Goal: Book appointment/travel/reservation

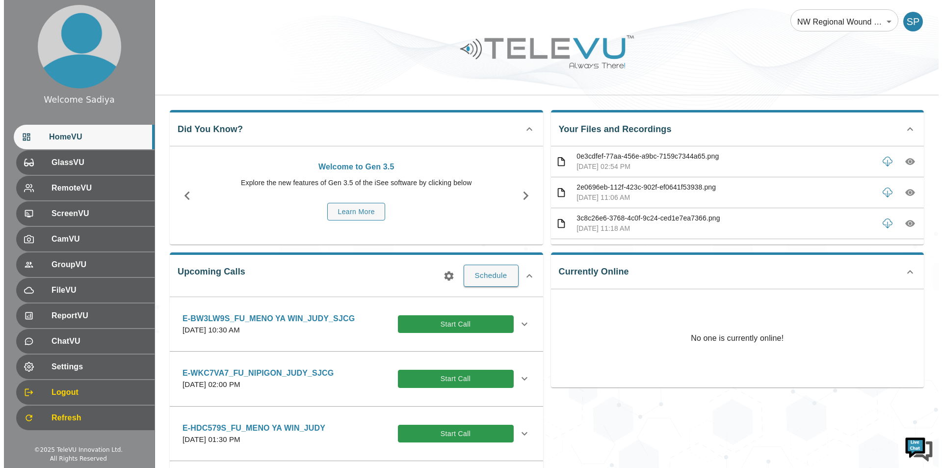
scroll to position [147, 0]
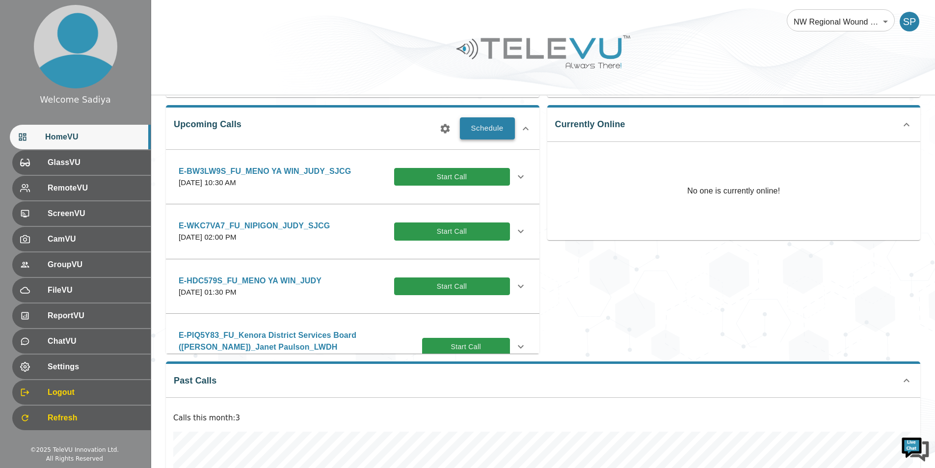
click at [488, 128] on button "Schedule" at bounding box center [487, 128] width 55 height 22
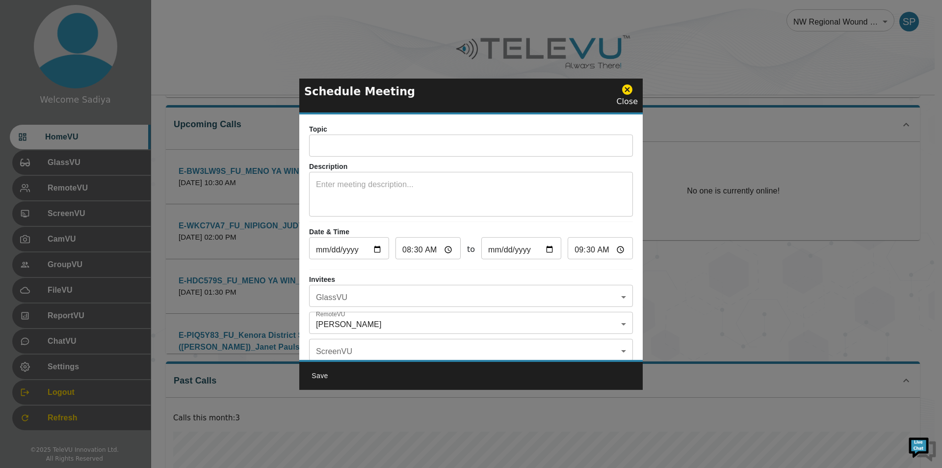
scroll to position [0, 0]
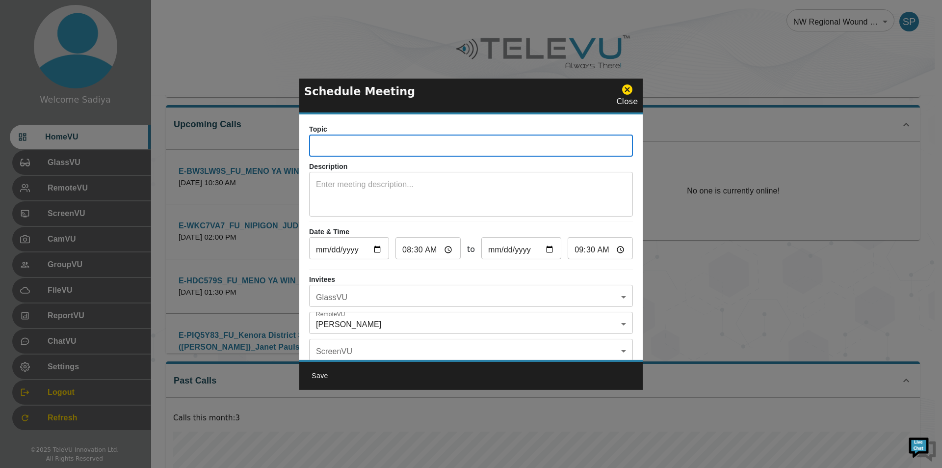
click at [359, 152] on input "text" at bounding box center [471, 147] width 324 height 20
drag, startPoint x: 357, startPoint y: 146, endPoint x: 306, endPoint y: 145, distance: 51.5
click at [306, 145] on div "Topic E-YZ5DK88_IN_SIOUX LOOK OUT _ELLI_SJCG ​ Description x ​ Date & Time [DAT…" at bounding box center [470, 236] width 343 height 245
paste input "T2ULGNX"
type input "E-T2ULGNX_IN_SIOUX LOOK OUT _ELLI_SJCG"
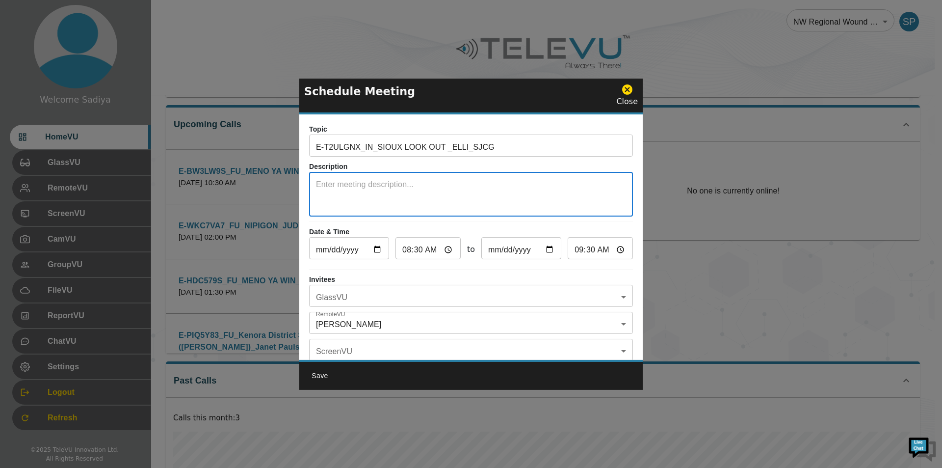
click at [386, 183] on textarea at bounding box center [471, 196] width 310 height 34
type textarea "room-1179"
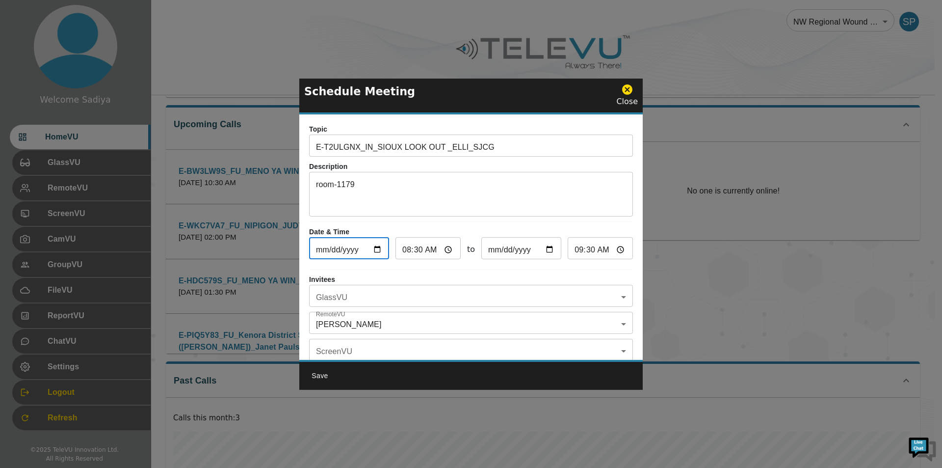
click at [378, 244] on input "[DATE]" at bounding box center [349, 249] width 80 height 20
type input "[DATE]"
click at [408, 252] on input "08:30" at bounding box center [427, 249] width 65 height 20
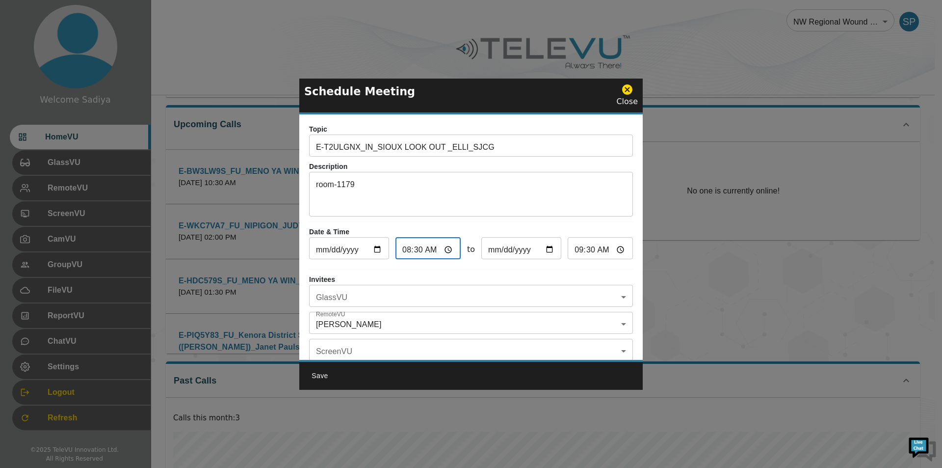
type input "02:30"
type input "03:30"
click at [391, 294] on body "Welcome Sadiya HomeVU GlassVU RemoteVU ScreenVU CamVU GroupVU FileVU ReportVU C…" at bounding box center [471, 235] width 942 height 765
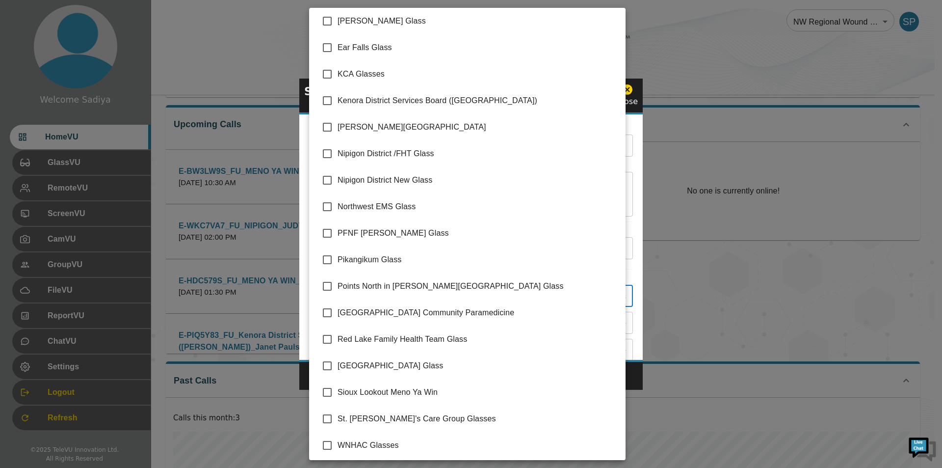
scroll to position [112, 0]
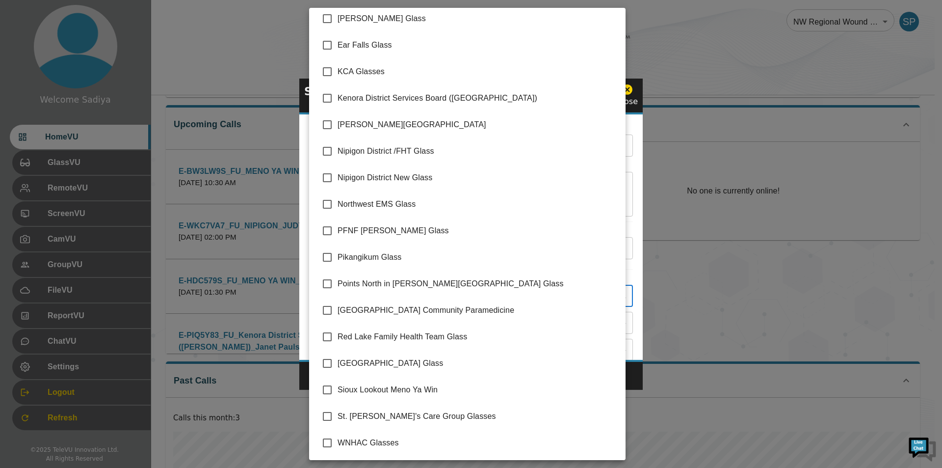
click at [379, 386] on span "Sioux Lookout Meno Ya Win" at bounding box center [478, 390] width 280 height 12
type input "Sioux Lookout Meno Ya Win"
checkbox input "true"
drag, startPoint x: 635, startPoint y: 106, endPoint x: 603, endPoint y: 148, distance: 52.2
click at [635, 106] on div at bounding box center [471, 234] width 942 height 468
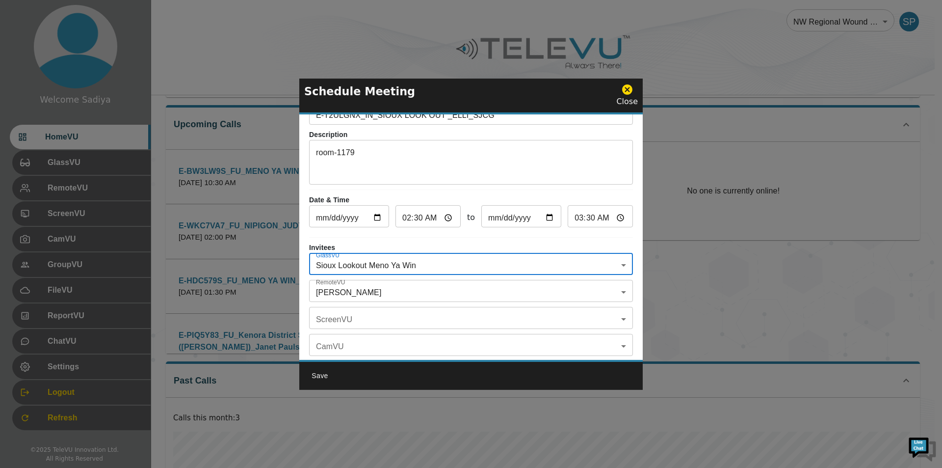
scroll to position [49, 0]
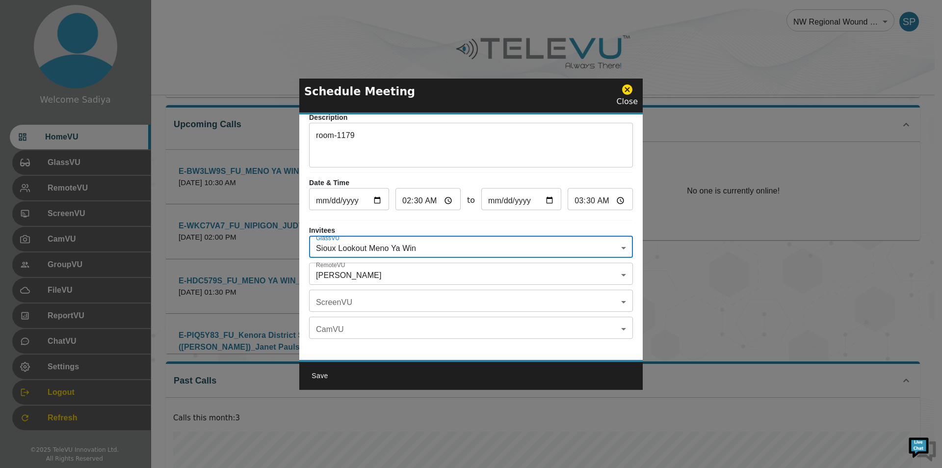
click at [392, 266] on body "Welcome Sadiya HomeVU GlassVU RemoteVU ScreenVU CamVU GroupVU FileVU ReportVU C…" at bounding box center [471, 235] width 942 height 765
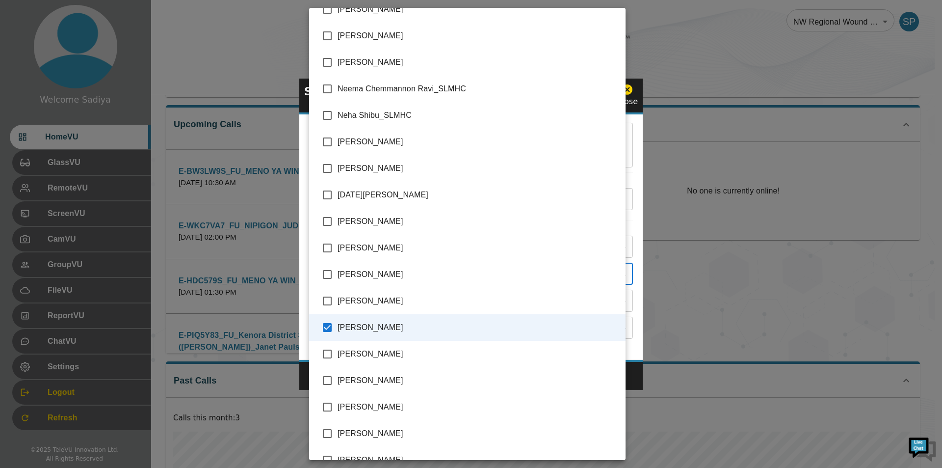
scroll to position [1923, 0]
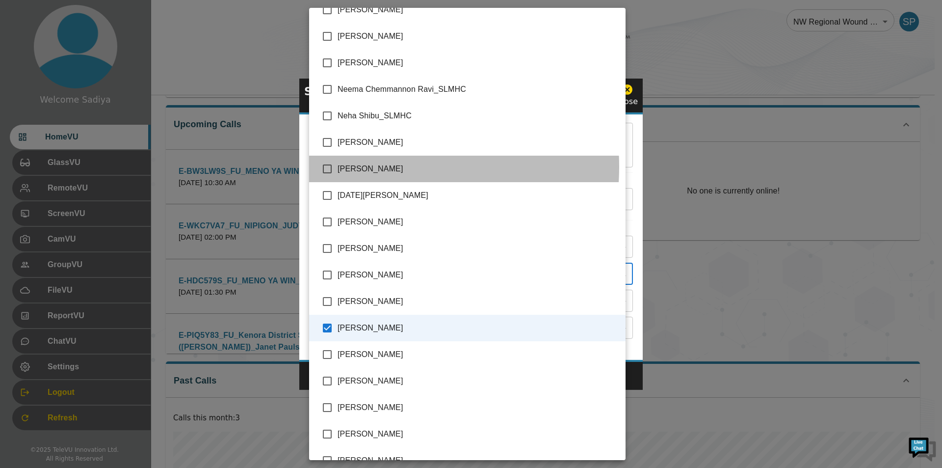
click at [362, 167] on span "[PERSON_NAME]" at bounding box center [478, 169] width 280 height 12
type input "[PERSON_NAME],[PERSON_NAME]"
checkbox input "true"
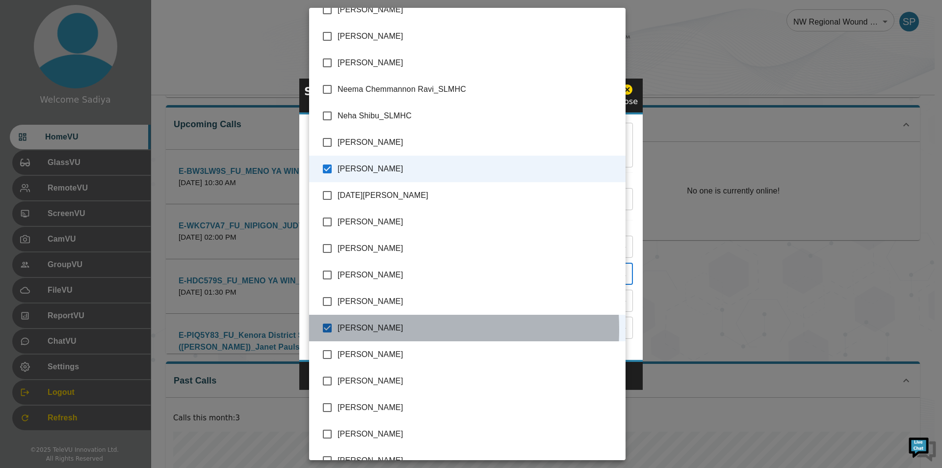
click at [343, 329] on span "[PERSON_NAME]" at bounding box center [478, 328] width 280 height 12
type input "[PERSON_NAME]"
checkbox input "false"
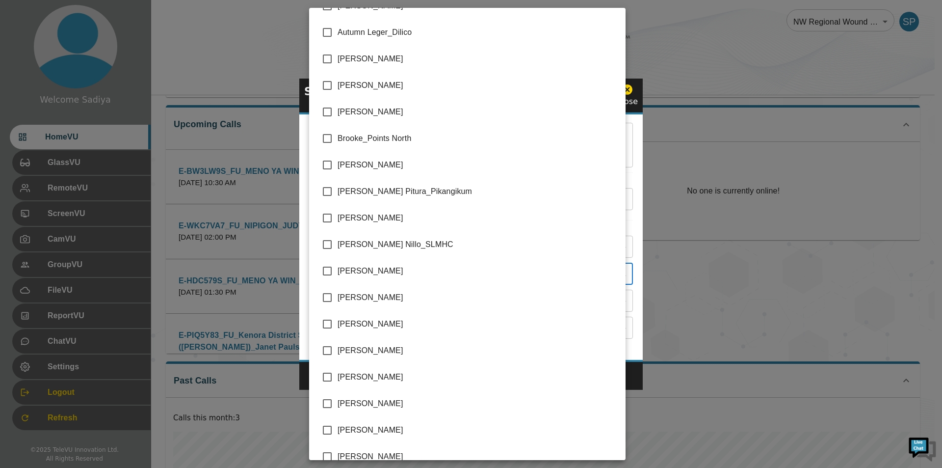
scroll to position [255, 0]
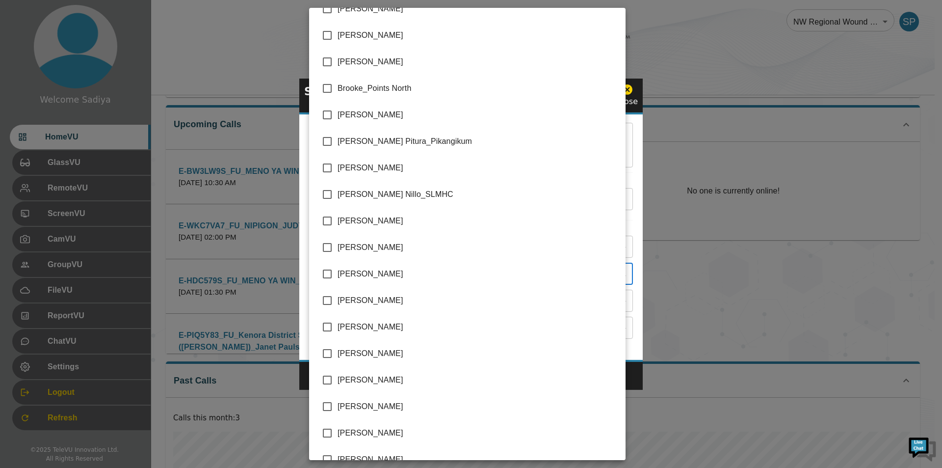
click at [347, 306] on span "[PERSON_NAME]" at bounding box center [478, 300] width 280 height 12
type input "[PERSON_NAME],[PERSON_NAME]"
checkbox input "true"
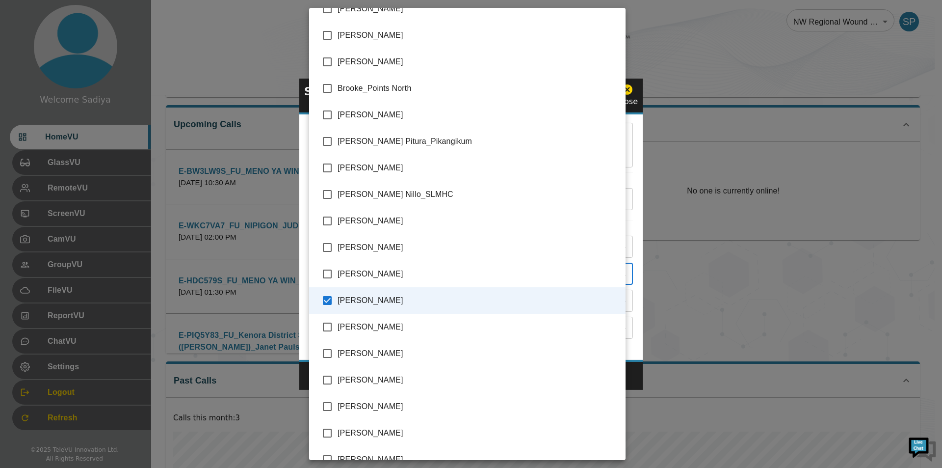
click at [637, 250] on div at bounding box center [471, 234] width 942 height 468
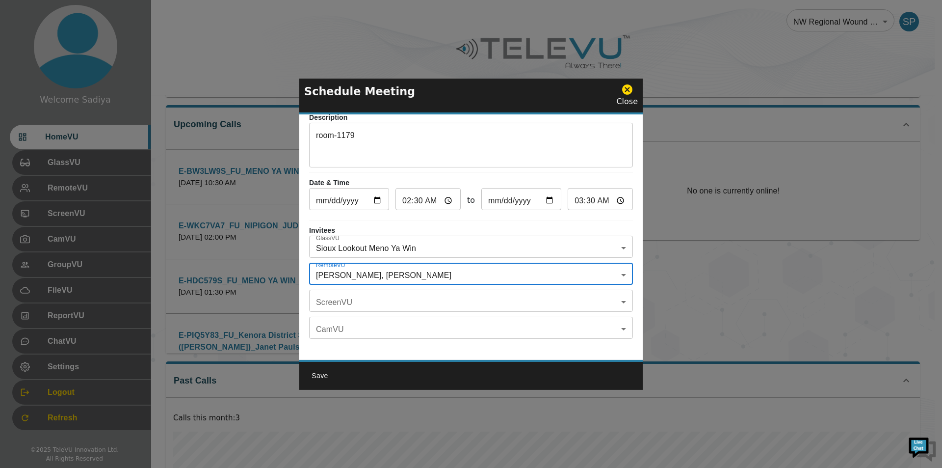
click at [432, 274] on body "Welcome Sadiya HomeVU GlassVU RemoteVU ScreenVU CamVU GroupVU FileVU ReportVU C…" at bounding box center [471, 235] width 942 height 765
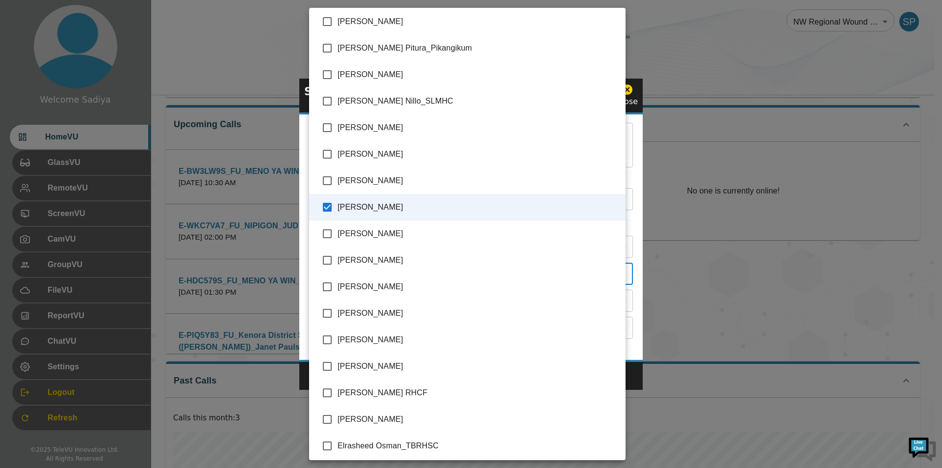
scroll to position [337, 0]
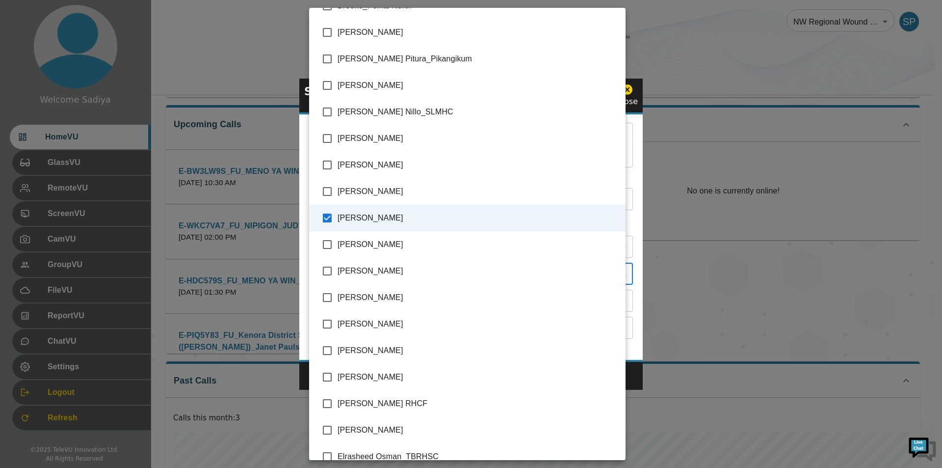
click at [361, 228] on li "[PERSON_NAME]" at bounding box center [467, 218] width 316 height 26
type input "[PERSON_NAME]"
checkbox input "false"
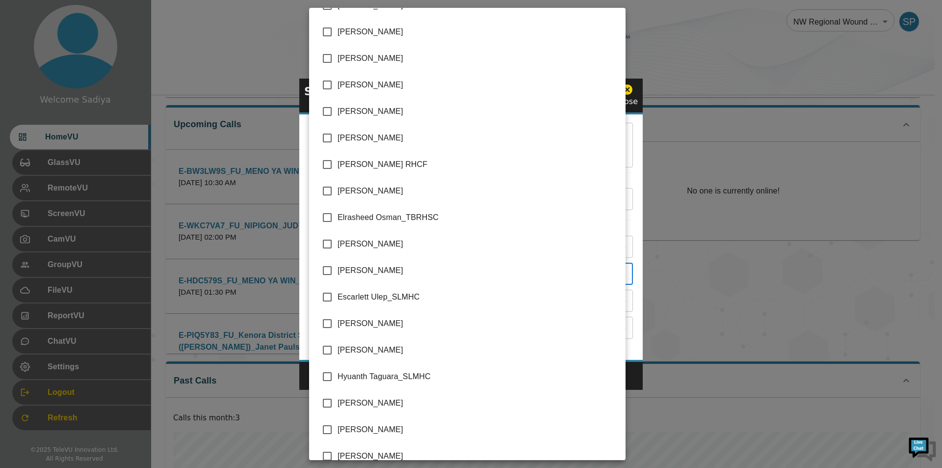
scroll to position [582, 0]
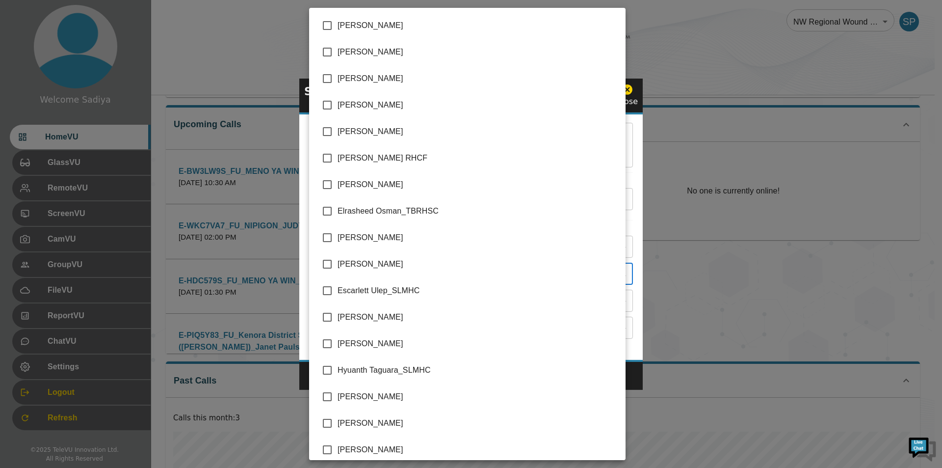
click at [329, 186] on input "checkbox" at bounding box center [327, 184] width 21 height 21
checkbox input "true"
type input "[PERSON_NAME],[PERSON_NAME]"
click at [632, 191] on div at bounding box center [471, 234] width 942 height 468
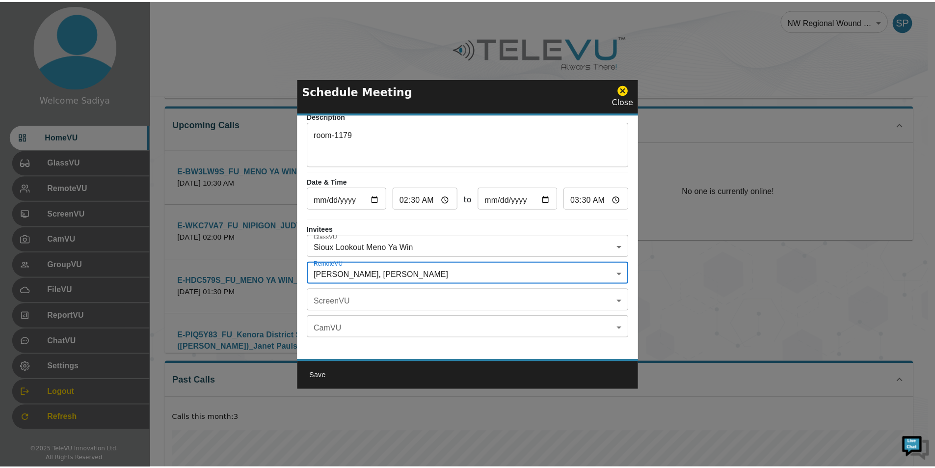
scroll to position [57, 0]
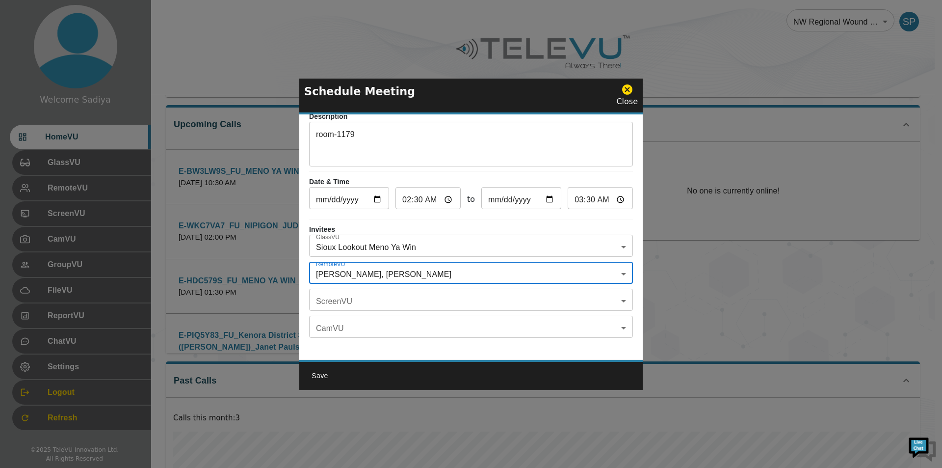
click at [322, 374] on button "Save" at bounding box center [319, 375] width 31 height 18
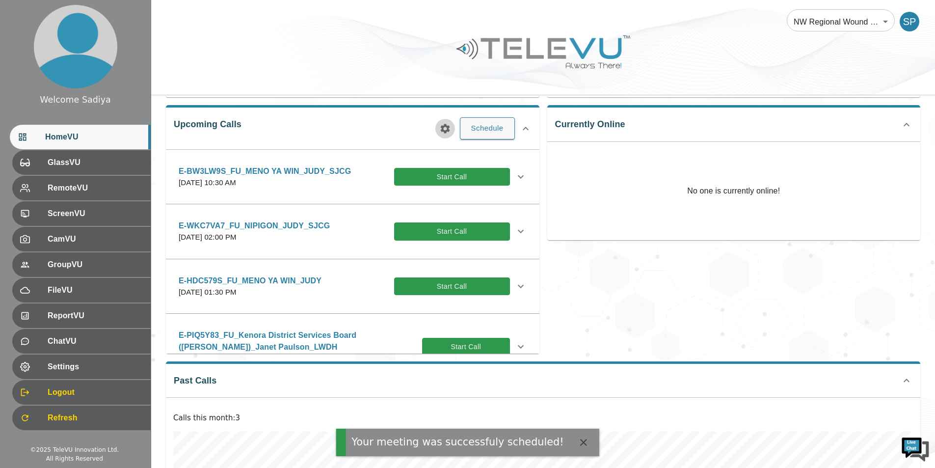
click at [445, 130] on icon "button" at bounding box center [444, 128] width 9 height 9
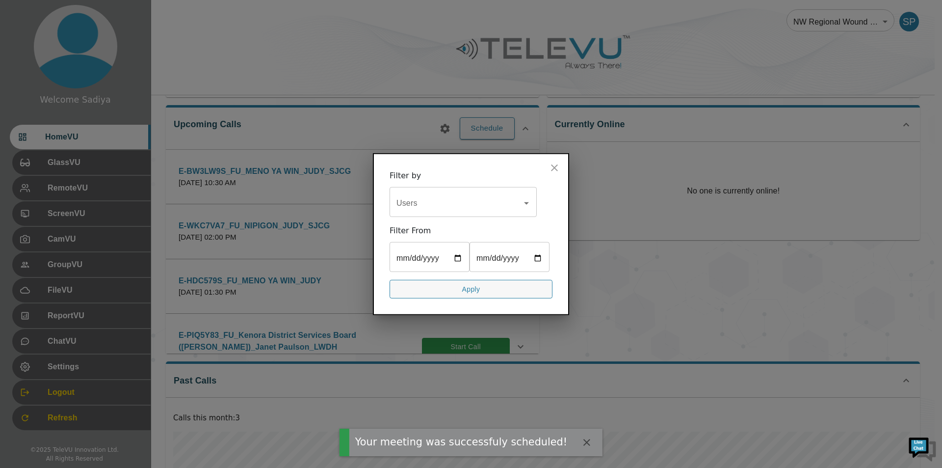
click at [444, 198] on input "Users" at bounding box center [456, 202] width 124 height 19
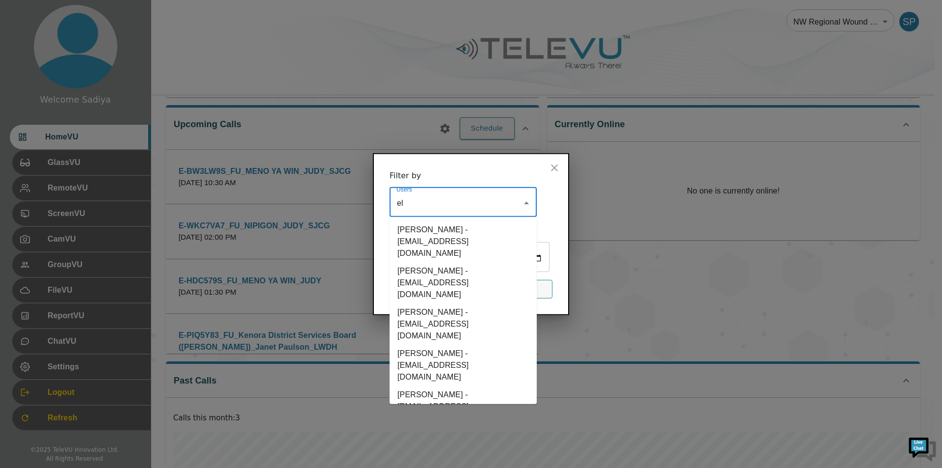
type input "ell"
click at [445, 237] on li "[PERSON_NAME] - [EMAIL_ADDRESS][PERSON_NAME][DOMAIN_NAME]" at bounding box center [463, 240] width 147 height 41
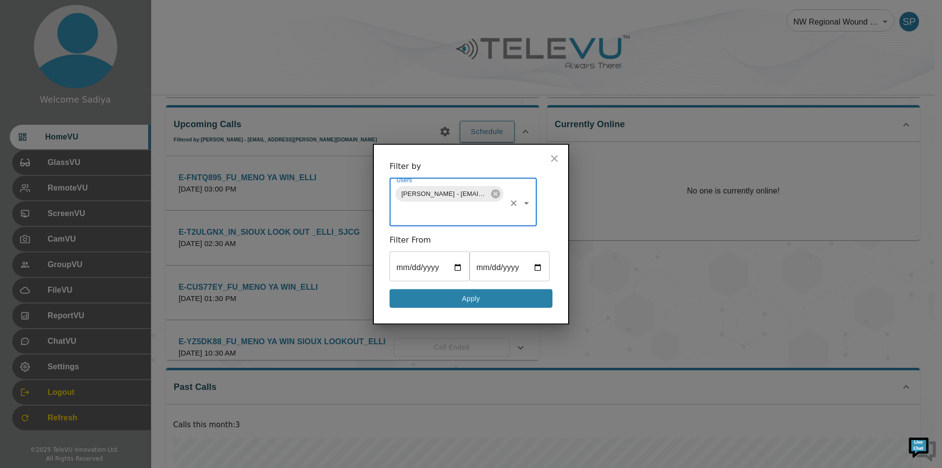
click at [430, 293] on button "Apply" at bounding box center [471, 297] width 163 height 19
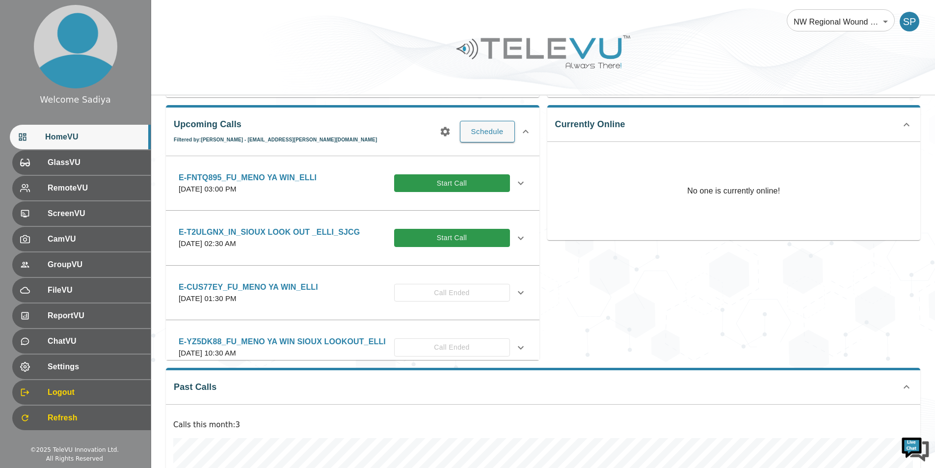
click at [340, 241] on p "[DATE] 02:30 AM" at bounding box center [269, 243] width 181 height 11
click at [515, 181] on icon at bounding box center [521, 183] width 12 height 12
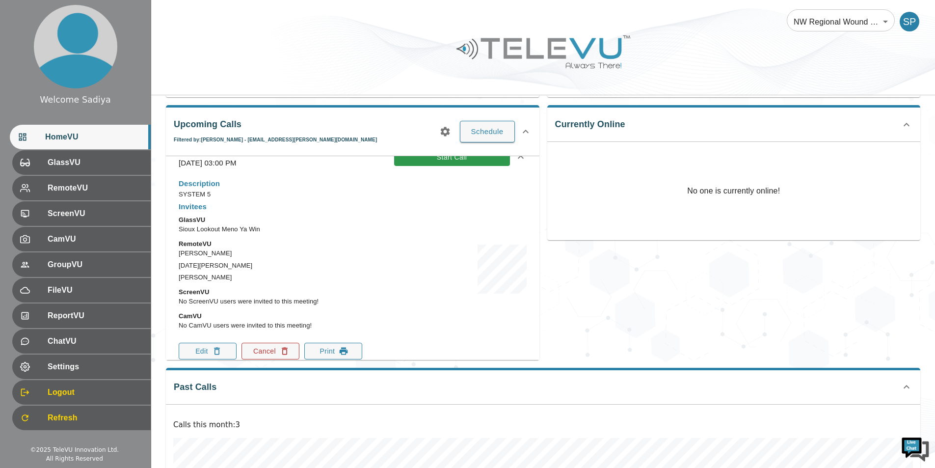
scroll to position [49, 0]
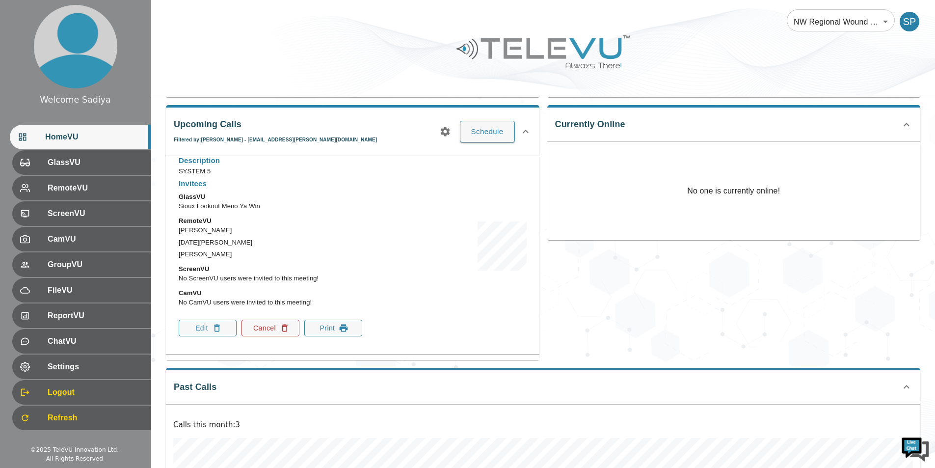
click at [272, 325] on button "Cancel" at bounding box center [270, 327] width 58 height 17
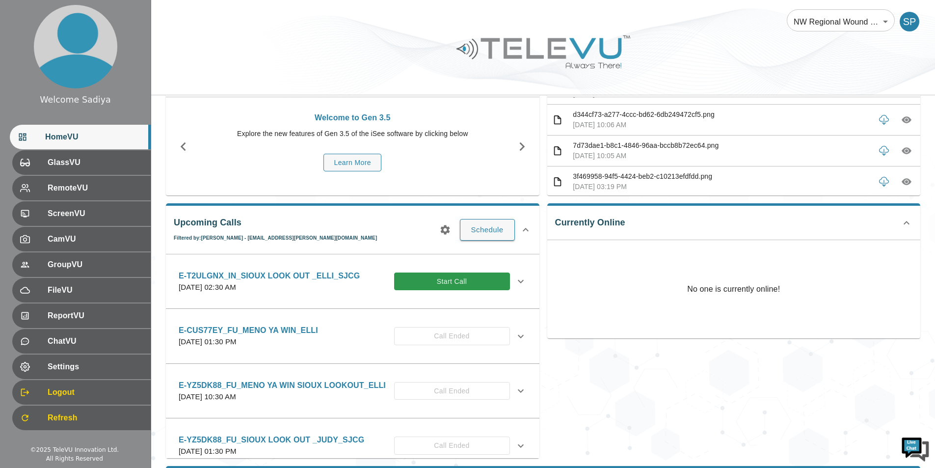
click at [517, 280] on icon at bounding box center [521, 281] width 12 height 12
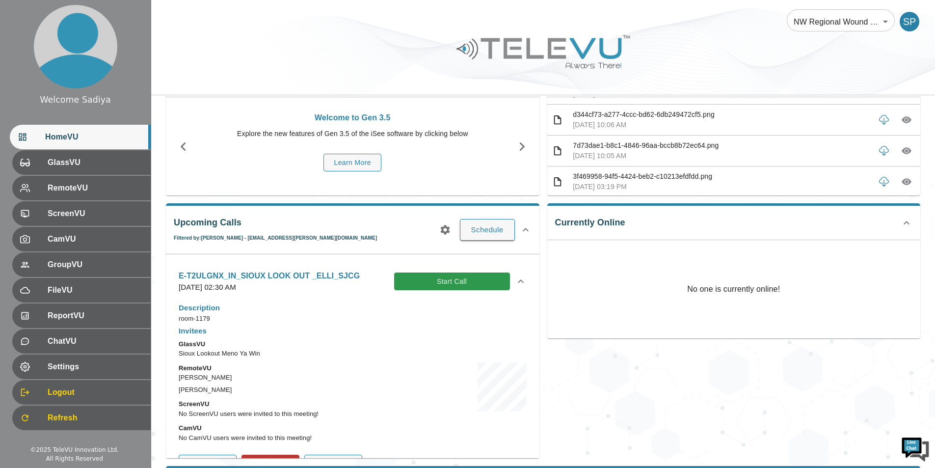
scroll to position [98, 0]
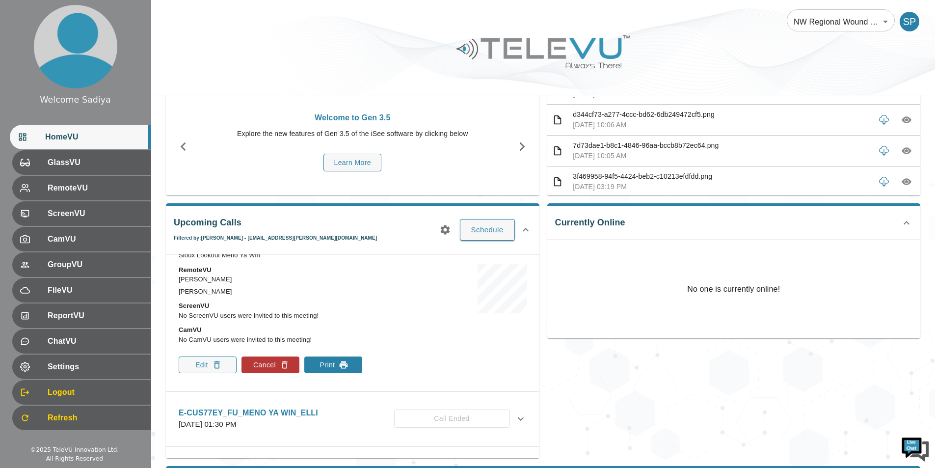
click at [334, 359] on button "Print" at bounding box center [333, 364] width 58 height 17
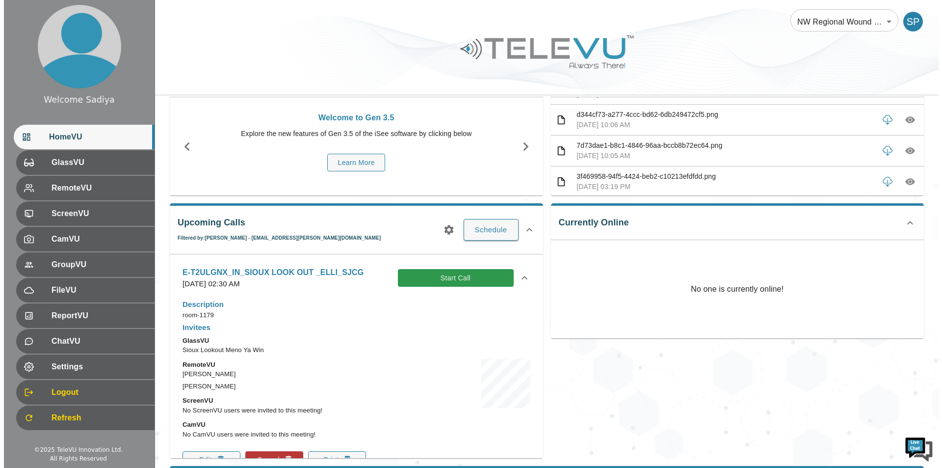
scroll to position [0, 0]
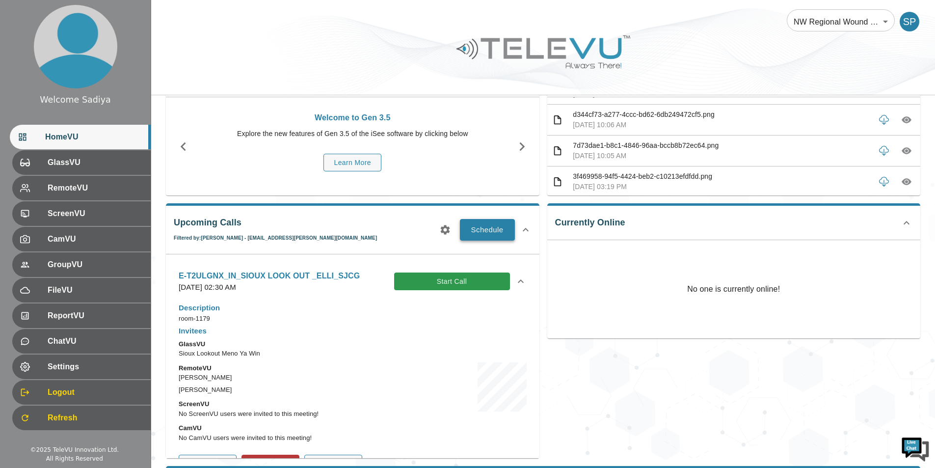
click at [468, 231] on button "Schedule" at bounding box center [487, 230] width 55 height 22
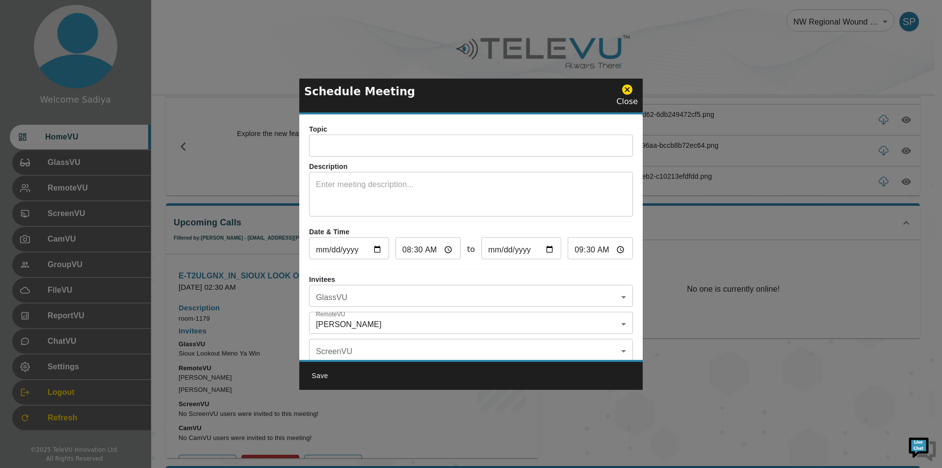
click at [415, 139] on input "text" at bounding box center [471, 147] width 324 height 20
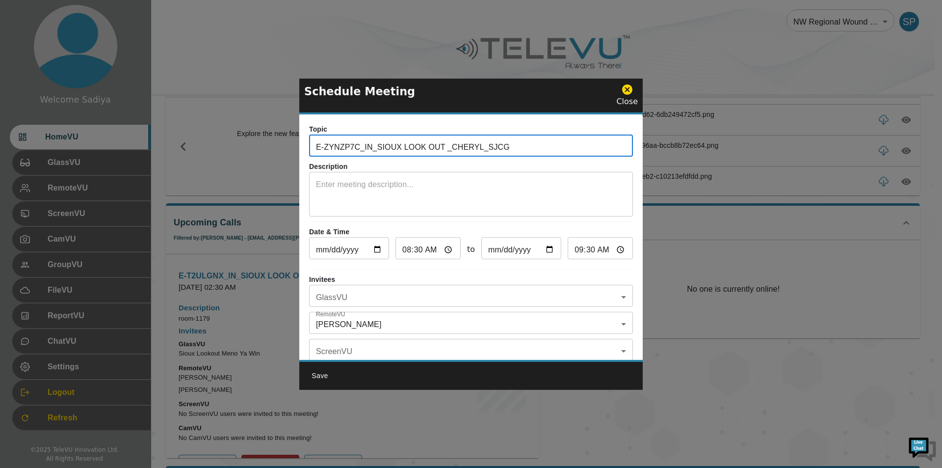
drag, startPoint x: 360, startPoint y: 149, endPoint x: 319, endPoint y: 149, distance: 40.2
click at [319, 149] on input "E-ZYNZP7C_IN_SIOUX LOOK OUT _CHERYL_SJCG" at bounding box center [471, 147] width 324 height 20
drag, startPoint x: 360, startPoint y: 149, endPoint x: 313, endPoint y: 156, distance: 47.1
click at [313, 156] on input "E-ZYNZP7C_IN_SIOUX LOOK OUT _CHERYL_SJCG" at bounding box center [471, 147] width 324 height 20
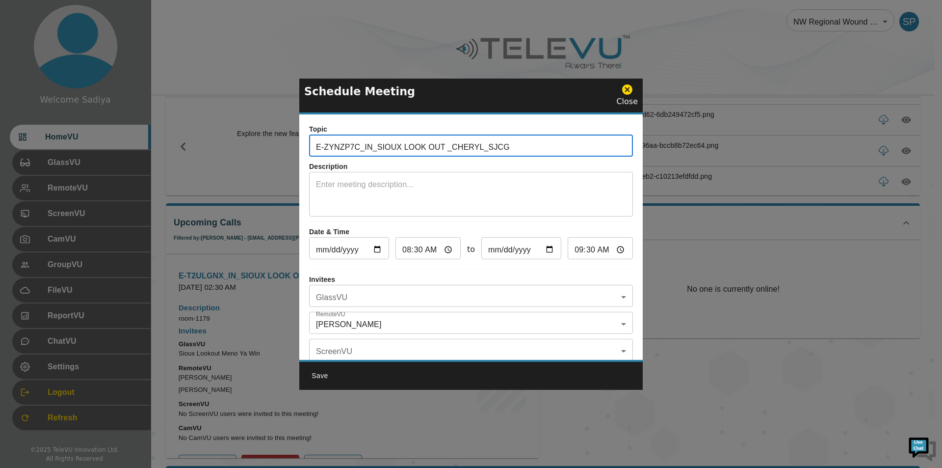
paste input "NQS6DS"
type input "E-ZNQS6DS_IN_SIOUX LOOK OUT _CHERYL_SJCG"
click at [328, 193] on textarea at bounding box center [471, 196] width 310 height 34
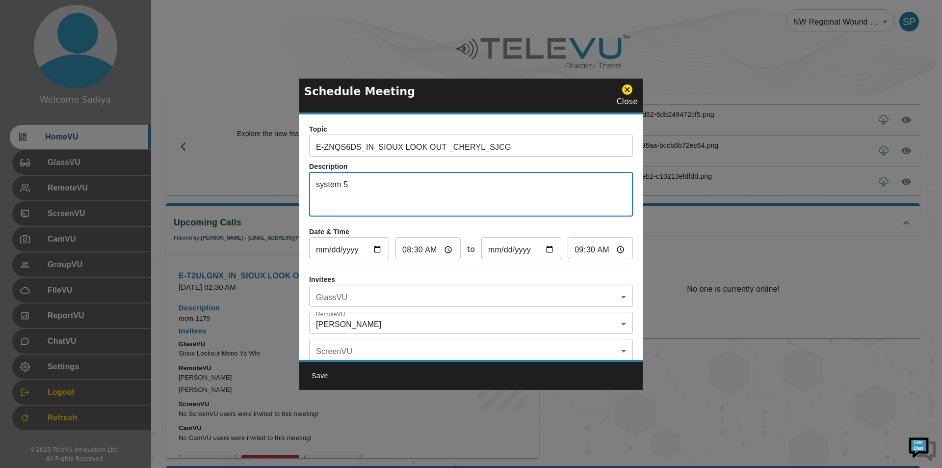
type textarea "system 5"
click at [380, 246] on input "[DATE]" at bounding box center [349, 249] width 80 height 20
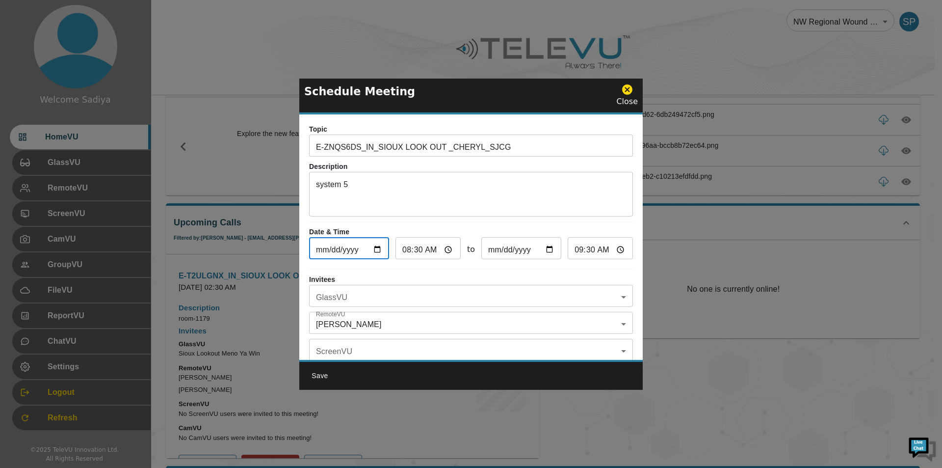
type input "[DATE]"
click at [409, 250] on input "08:30" at bounding box center [427, 249] width 65 height 20
type input "09:30"
type input "10:30"
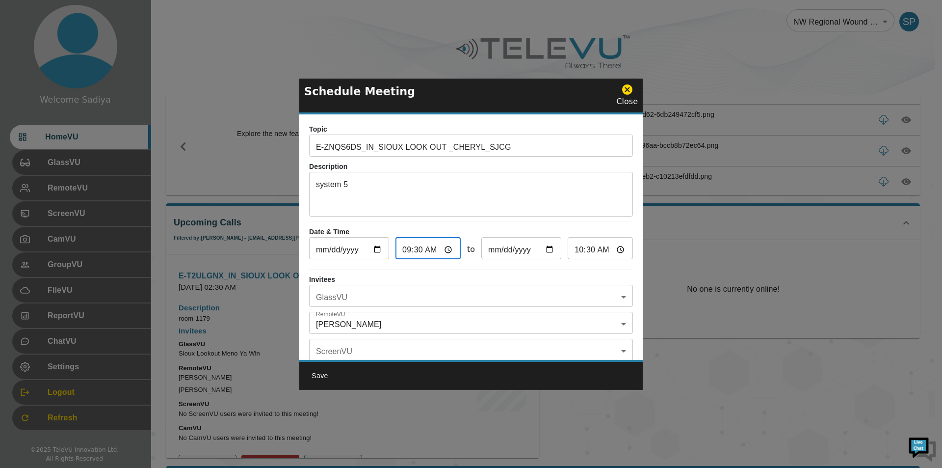
click at [469, 299] on body "Welcome Sadiya HomeVU GlassVU RemoteVU ScreenVU CamVU GroupVU FileVU ReportVU C…" at bounding box center [471, 337] width 942 height 772
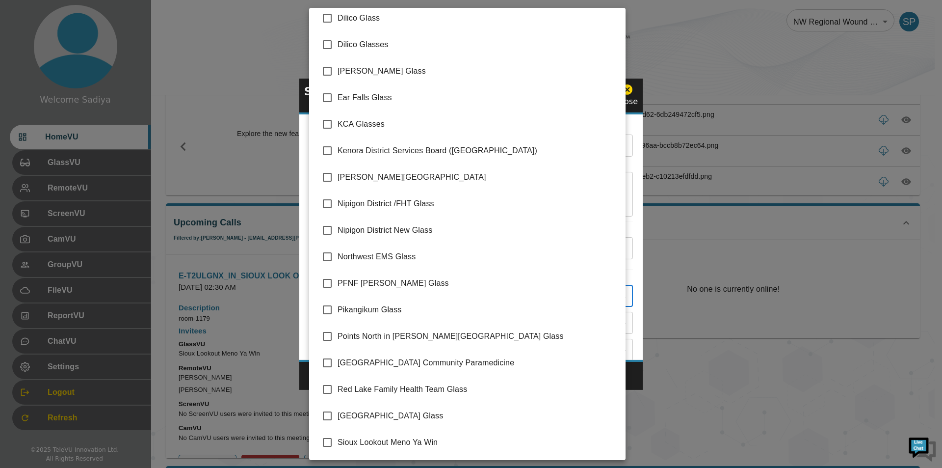
scroll to position [112, 0]
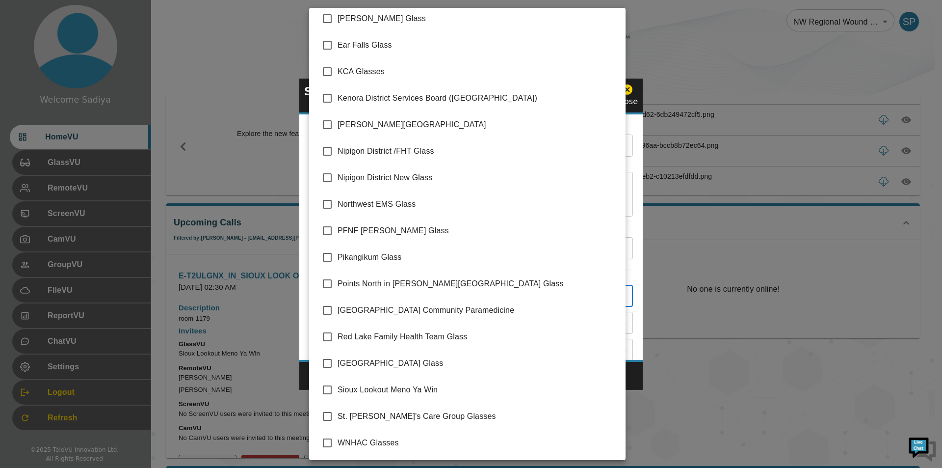
click at [393, 395] on li "Sioux Lookout Meno Ya Win" at bounding box center [467, 389] width 316 height 26
type input "Sioux Lookout Meno Ya Win"
checkbox input "true"
click at [633, 334] on div at bounding box center [471, 234] width 942 height 468
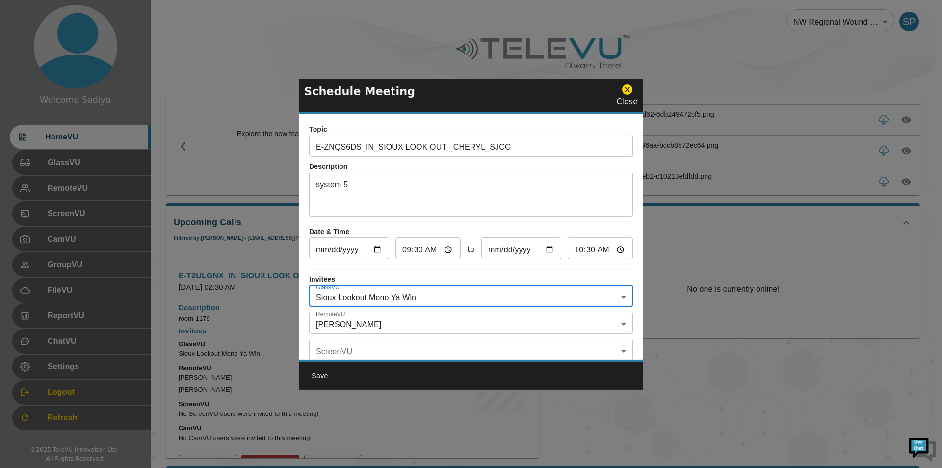
click at [393, 321] on body "Welcome Sadiya HomeVU GlassVU RemoteVU ScreenVU CamVU GroupVU FileVU ReportVU C…" at bounding box center [471, 337] width 942 height 772
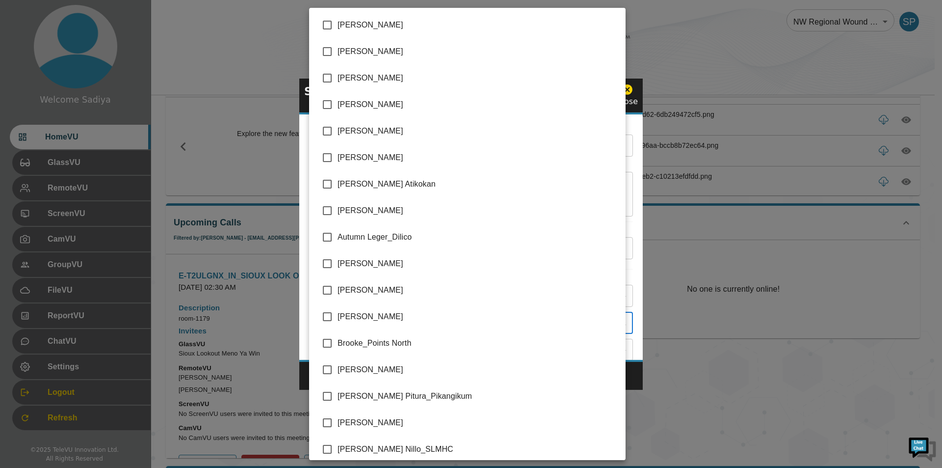
scroll to position [2017, 0]
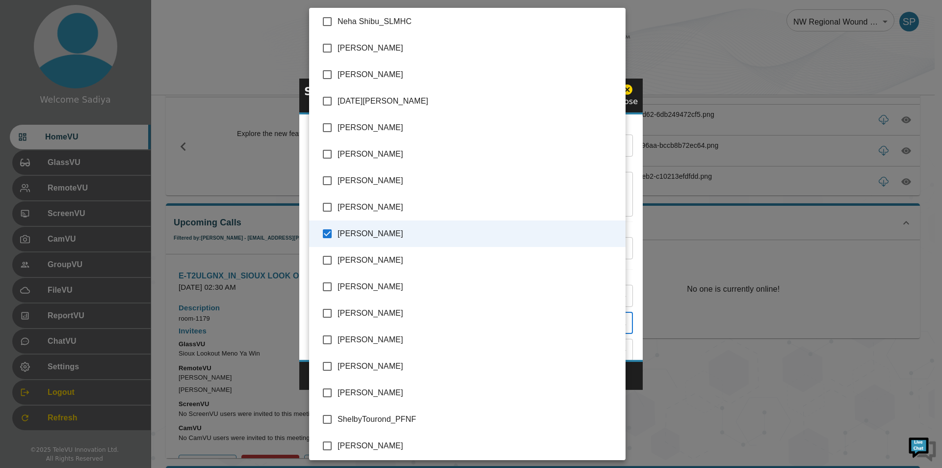
click at [346, 71] on span "[PERSON_NAME]" at bounding box center [478, 75] width 280 height 12
type input "[PERSON_NAME],[PERSON_NAME]"
checkbox input "true"
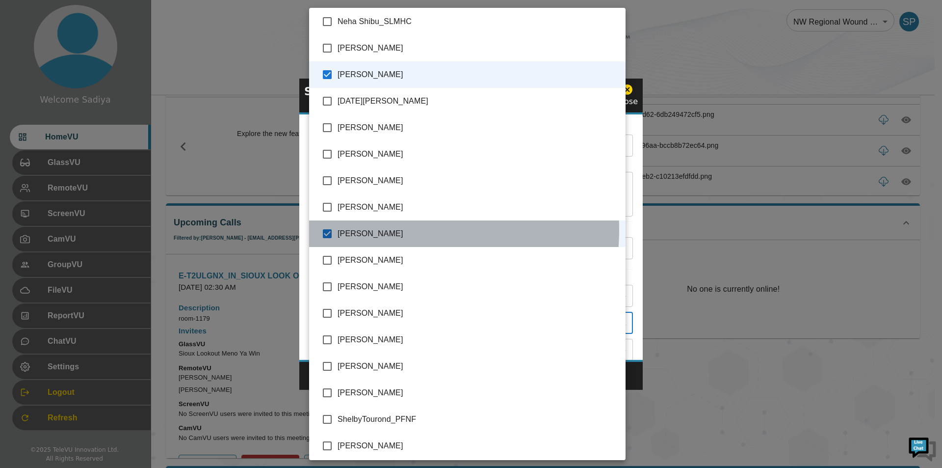
click at [348, 230] on span "[PERSON_NAME]" at bounding box center [478, 234] width 280 height 12
type input "[PERSON_NAME]"
checkbox input "false"
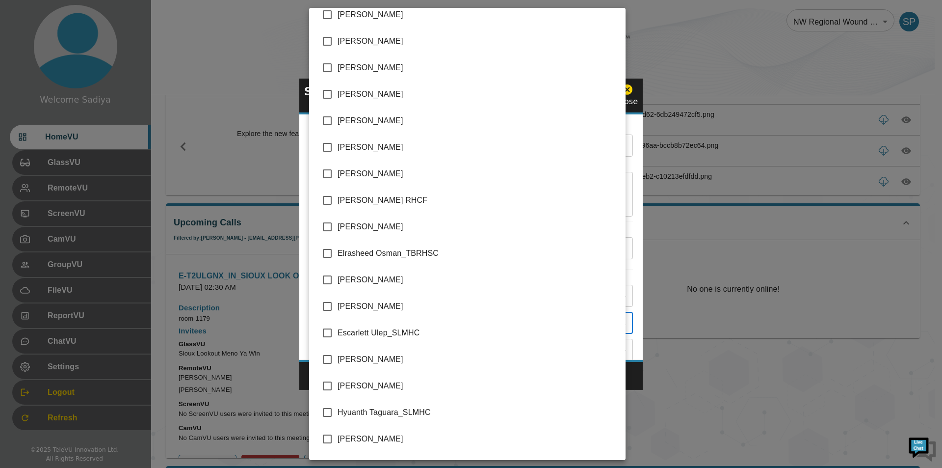
scroll to position [398, 0]
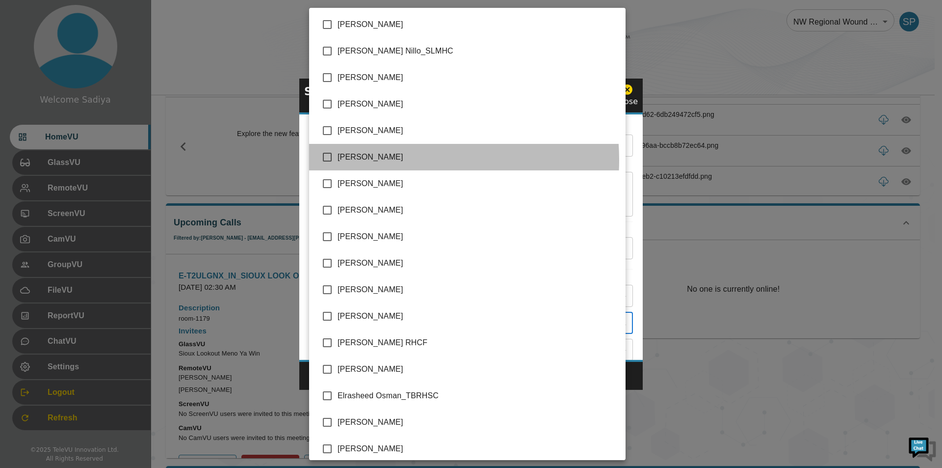
click at [377, 160] on span "[PERSON_NAME]" at bounding box center [478, 157] width 280 height 12
type input "[PERSON_NAME],[PERSON_NAME]"
checkbox input "true"
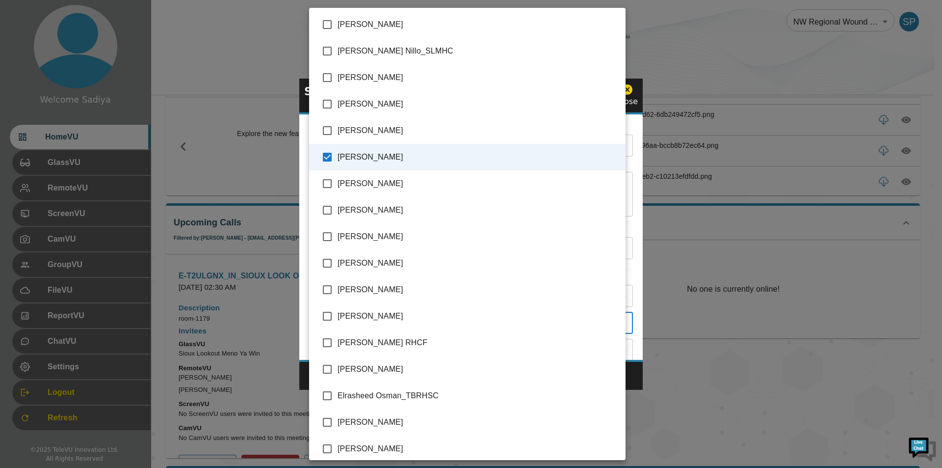
click at [640, 169] on div at bounding box center [471, 234] width 942 height 468
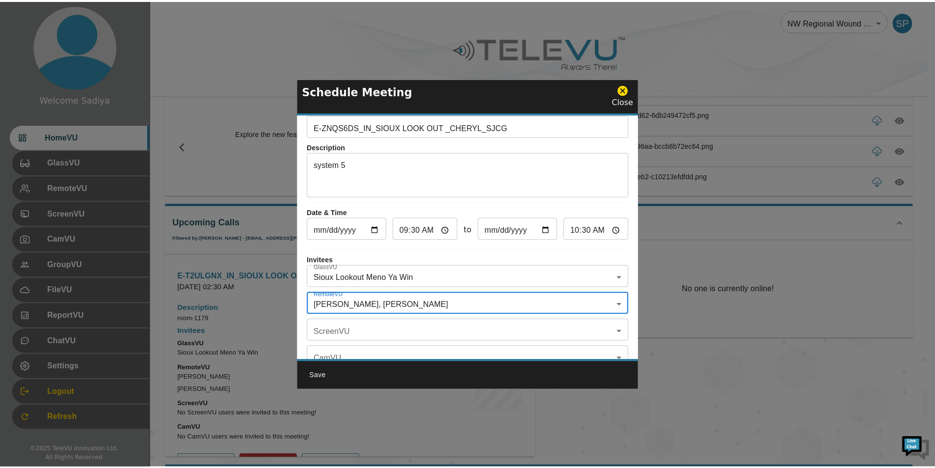
scroll to position [0, 0]
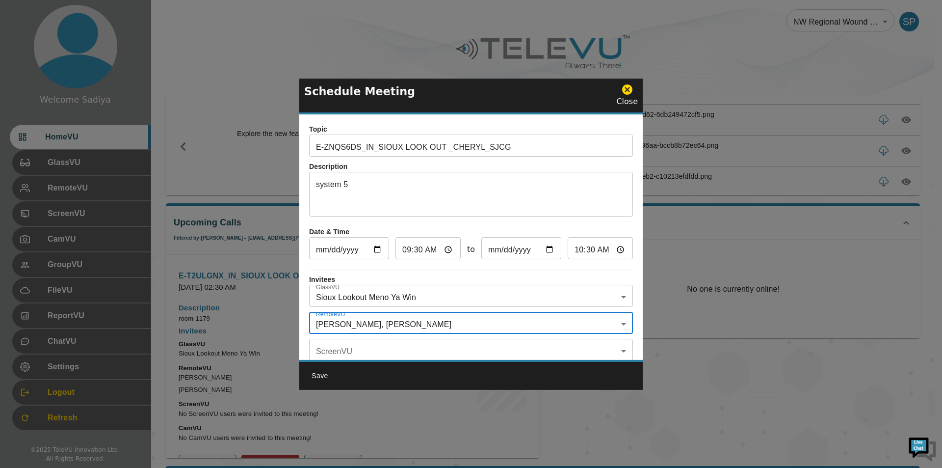
click at [319, 368] on button "Save" at bounding box center [319, 375] width 31 height 18
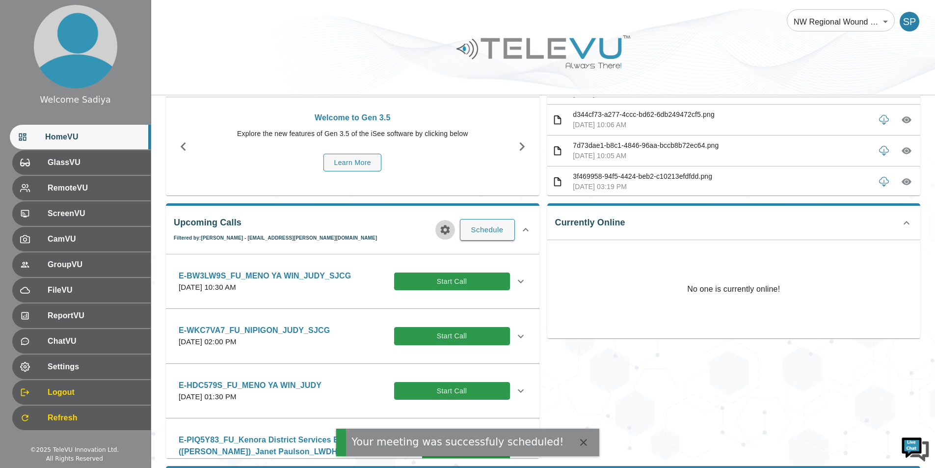
click at [446, 228] on icon "button" at bounding box center [444, 229] width 9 height 9
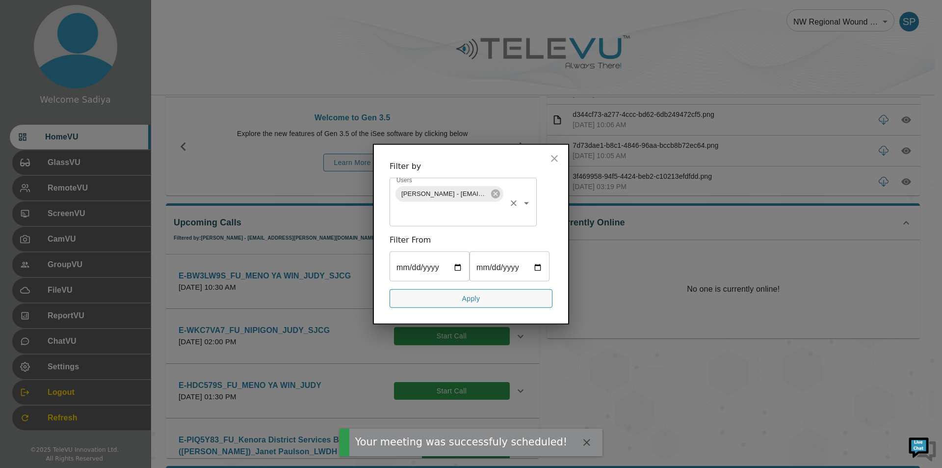
click at [501, 194] on div "[PERSON_NAME] - [EMAIL_ADDRESS][PERSON_NAME][DOMAIN_NAME]" at bounding box center [449, 193] width 108 height 16
click at [497, 196] on icon at bounding box center [495, 193] width 9 height 9
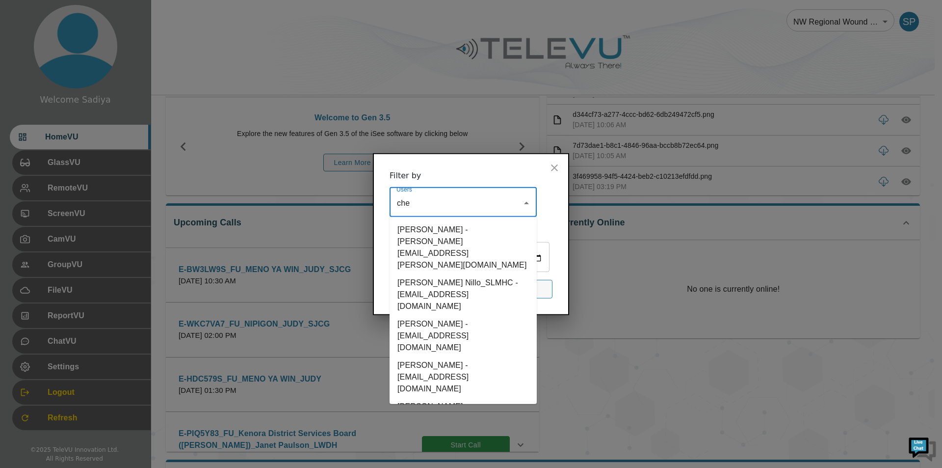
type input "[PERSON_NAME]"
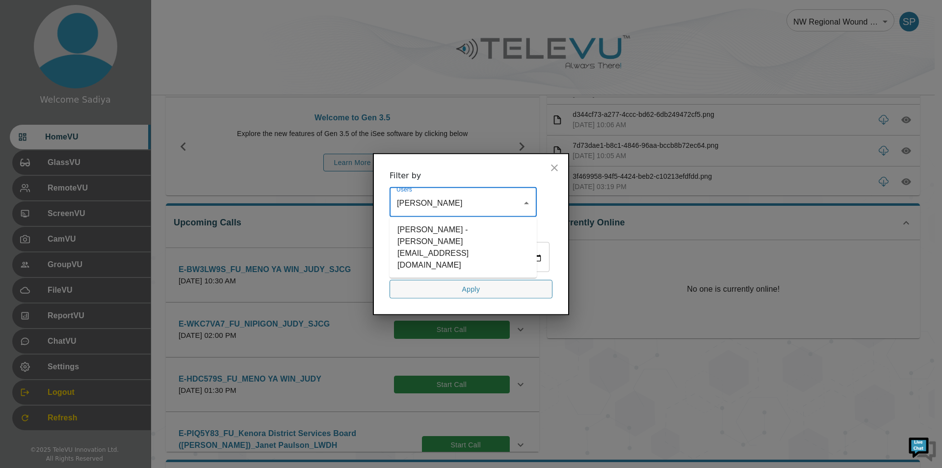
drag, startPoint x: 475, startPoint y: 234, endPoint x: 470, endPoint y: 281, distance: 47.4
click at [475, 234] on li "[PERSON_NAME] - [PERSON_NAME][EMAIL_ADDRESS][DOMAIN_NAME]" at bounding box center [463, 246] width 147 height 53
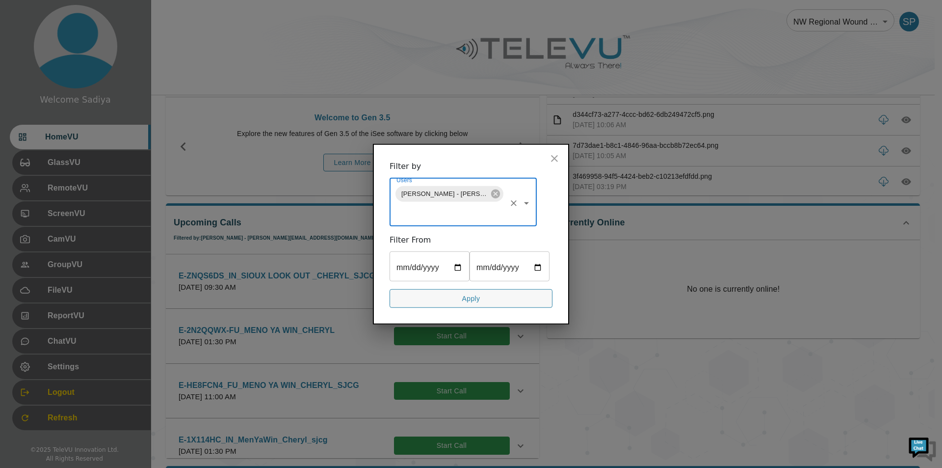
click at [471, 294] on button "Apply" at bounding box center [471, 297] width 163 height 19
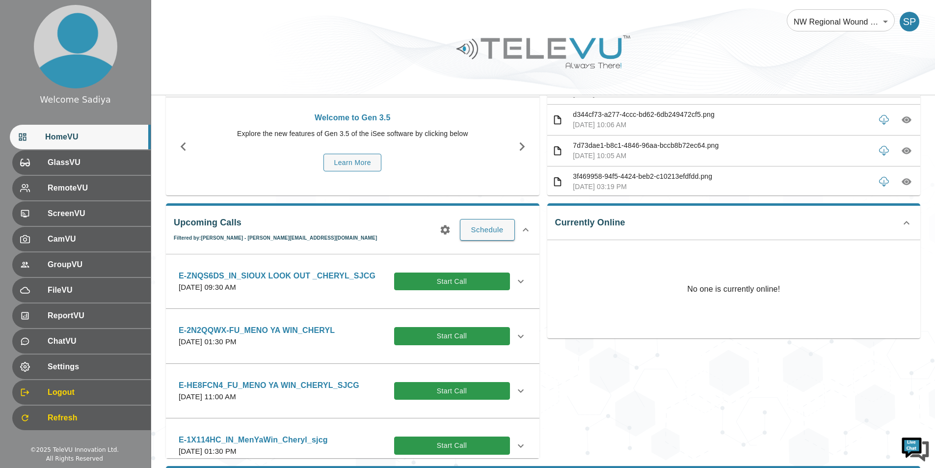
click at [368, 289] on p "[DATE] 09:30 AM" at bounding box center [277, 287] width 197 height 11
click at [515, 278] on icon at bounding box center [521, 281] width 12 height 12
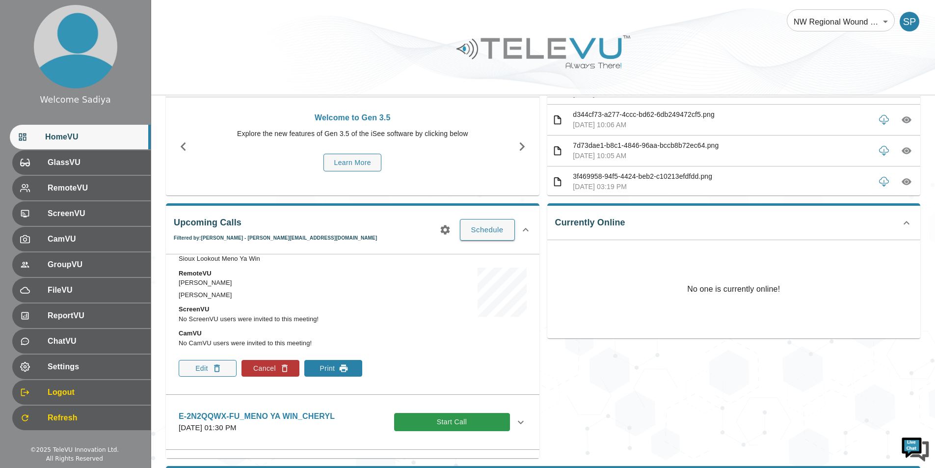
scroll to position [98, 0]
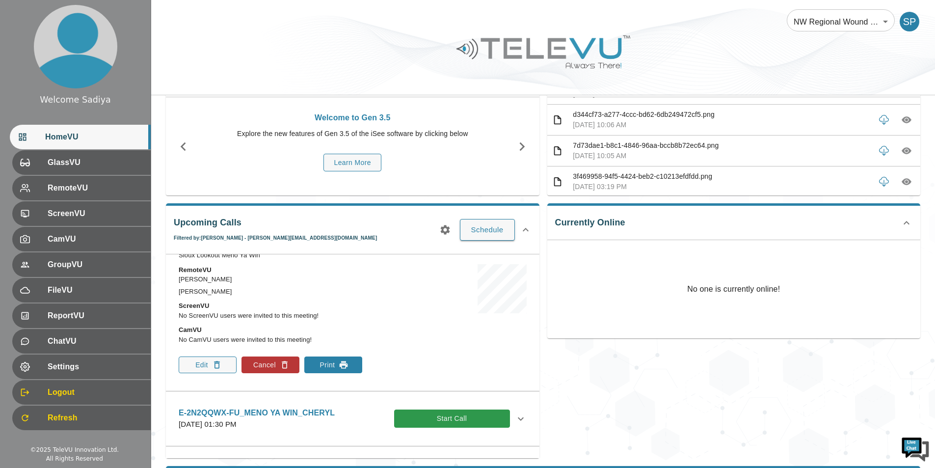
click at [333, 362] on button "Print" at bounding box center [333, 364] width 58 height 17
